Goal: Information Seeking & Learning: Learn about a topic

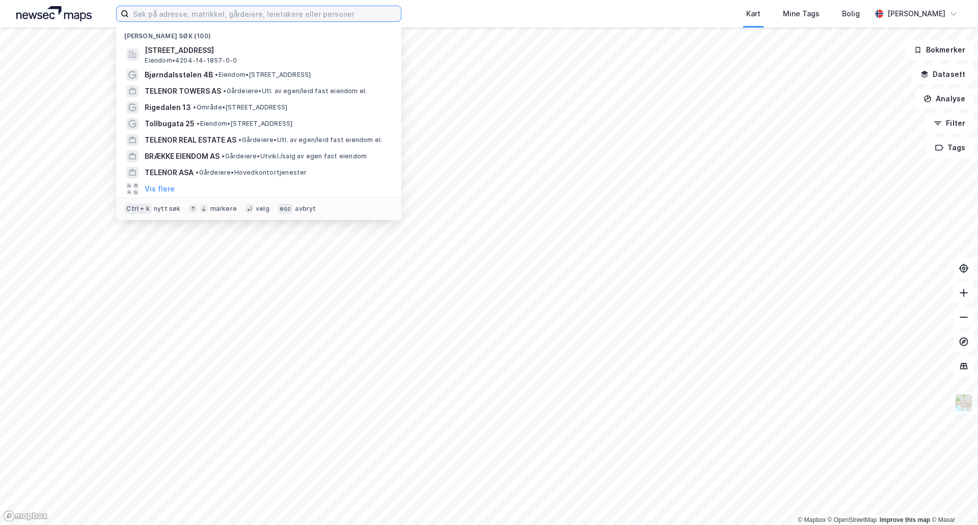
click at [194, 16] on input at bounding box center [265, 13] width 272 height 15
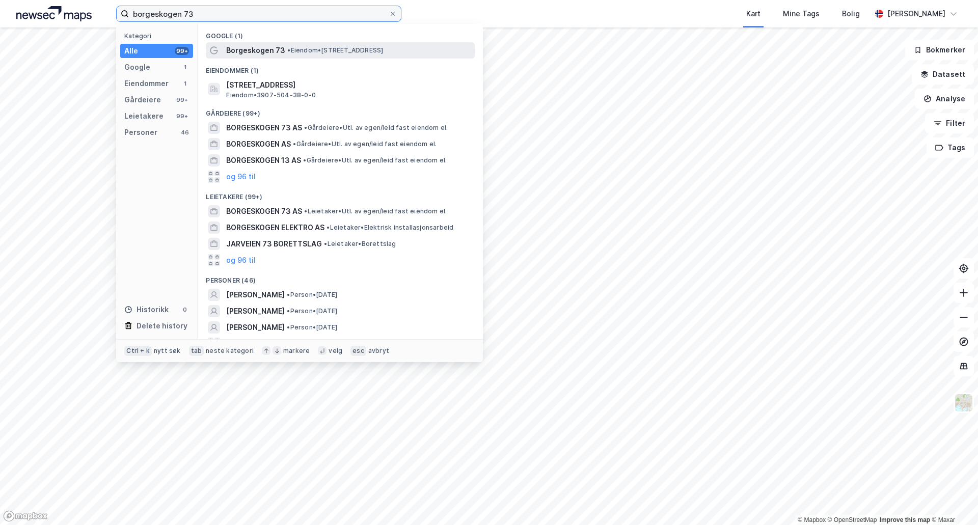
type input "borgeskogen 73"
click at [238, 47] on span "Borgeskogen 73" at bounding box center [255, 50] width 59 height 12
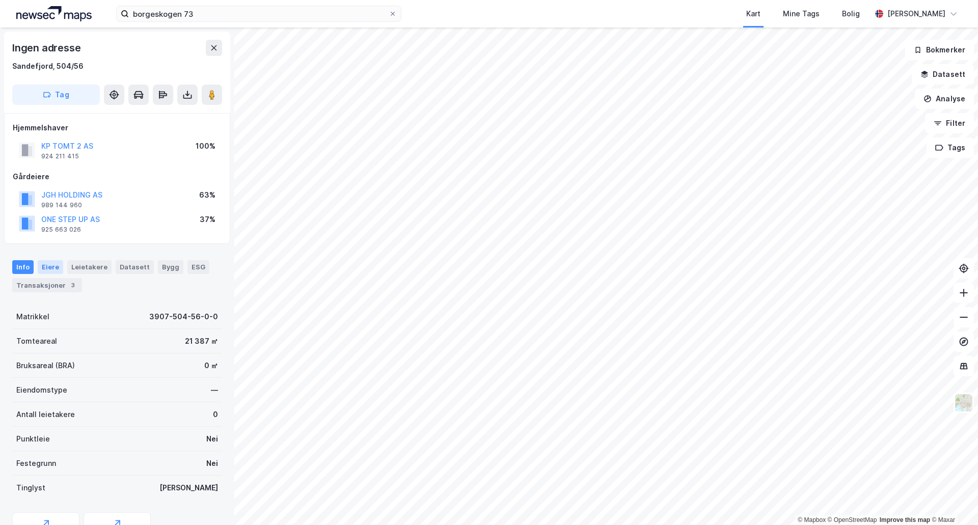
click at [48, 268] on div "Eiere" at bounding box center [50, 266] width 25 height 13
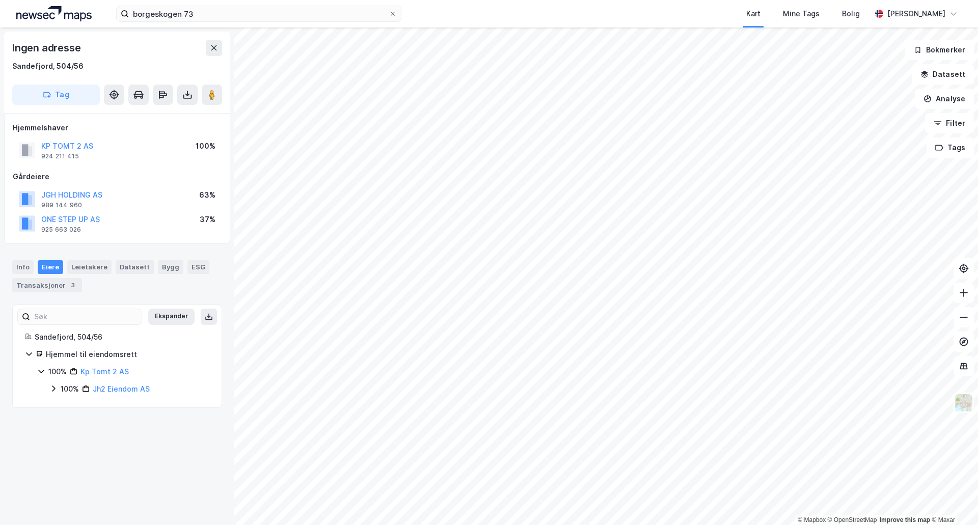
click at [57, 391] on icon at bounding box center [53, 389] width 8 height 8
click at [68, 405] on icon at bounding box center [66, 406] width 8 height 8
click at [79, 427] on icon at bounding box center [78, 423] width 8 height 8
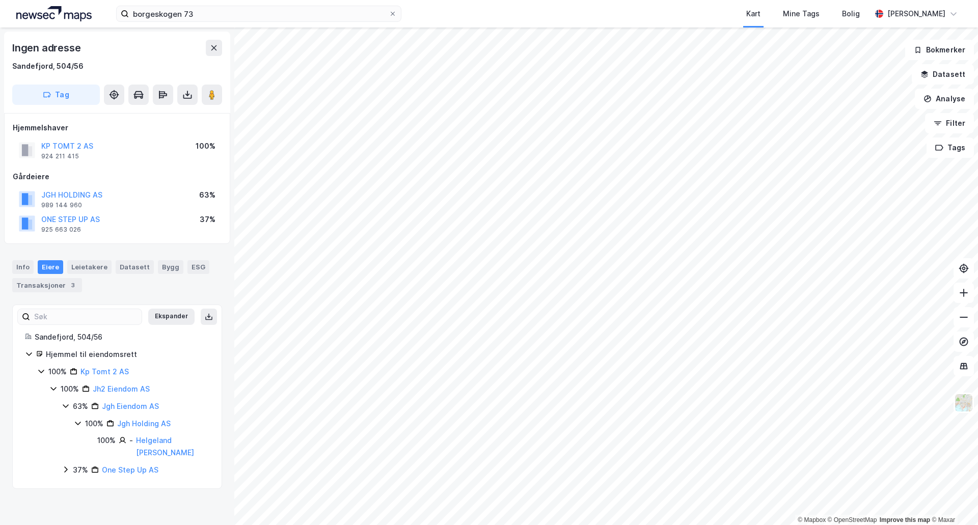
click at [65, 469] on icon at bounding box center [66, 470] width 8 height 8
